Goal: Task Accomplishment & Management: Manage account settings

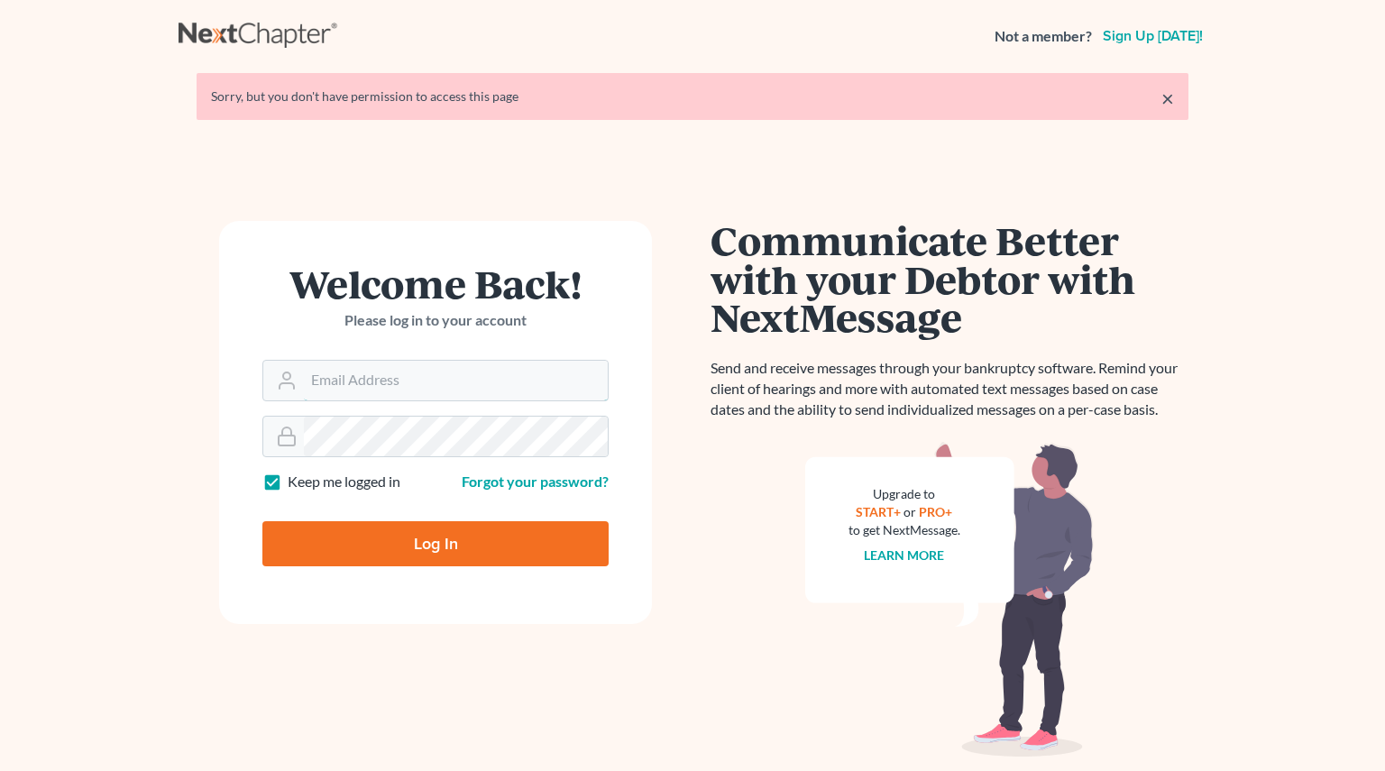
type input "[PERSON_NAME][EMAIL_ADDRESS][PERSON_NAME][DOMAIN_NAME]"
drag, startPoint x: 0, startPoint y: 0, endPoint x: 421, endPoint y: 533, distance: 679.0
click at [423, 540] on input "Log In" at bounding box center [435, 543] width 346 height 45
type input "Thinking..."
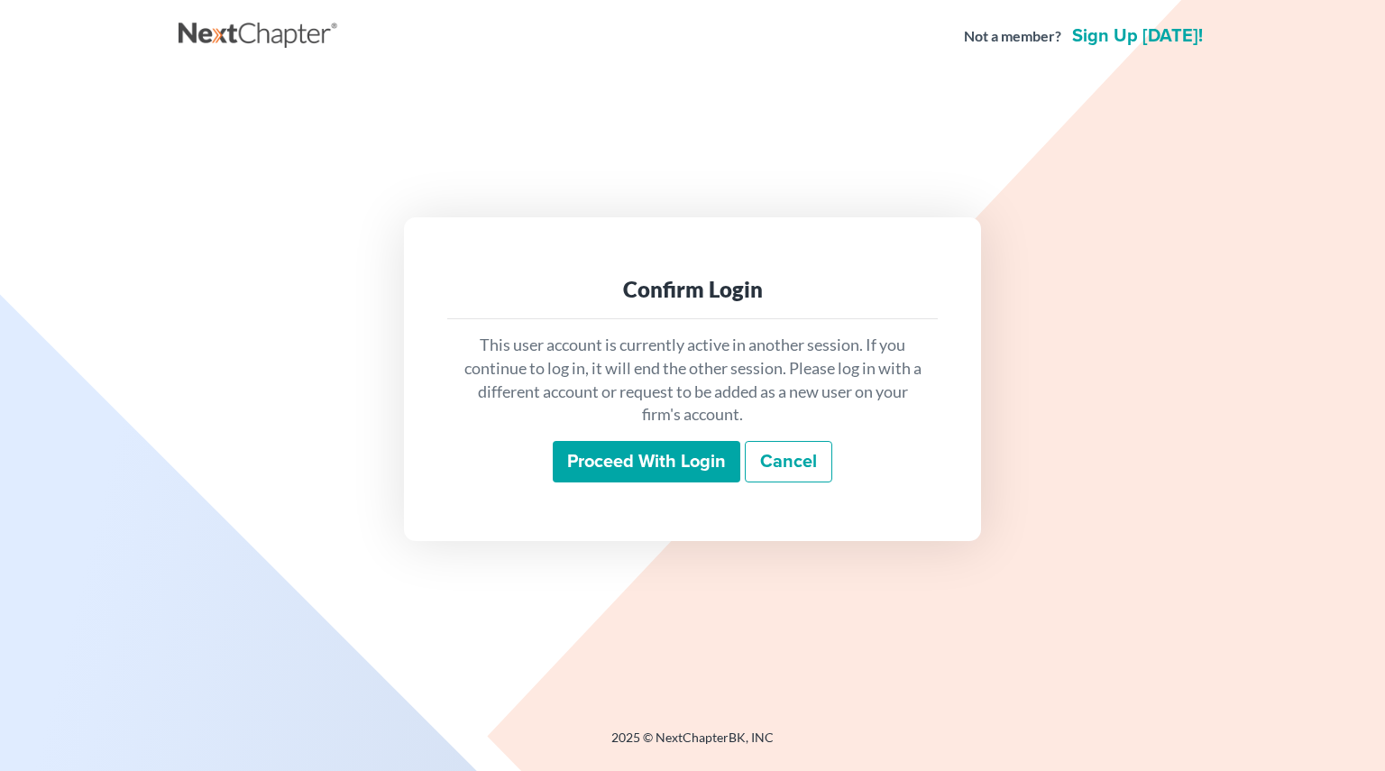
click at [613, 452] on input "Proceed with login" at bounding box center [647, 461] width 188 height 41
